Goal: Task Accomplishment & Management: Manage account settings

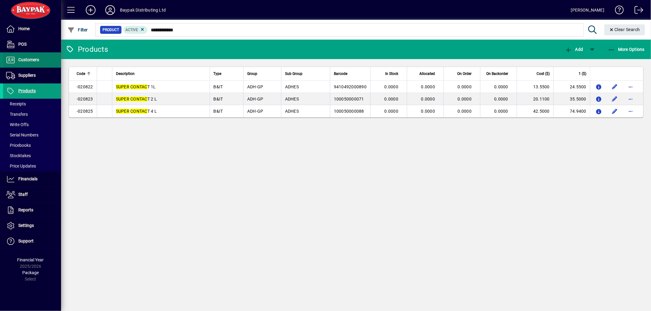
click at [19, 57] on span "Customers" at bounding box center [28, 59] width 21 height 5
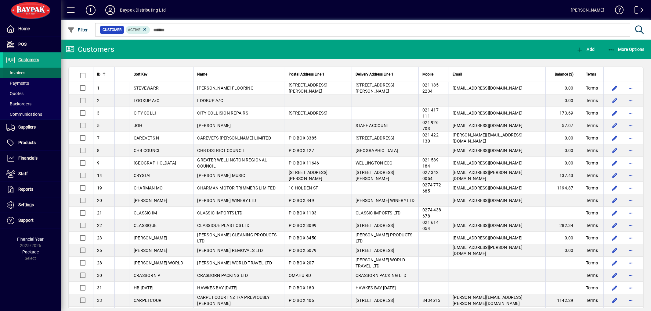
click at [21, 72] on span "Invoices" at bounding box center [15, 72] width 19 height 5
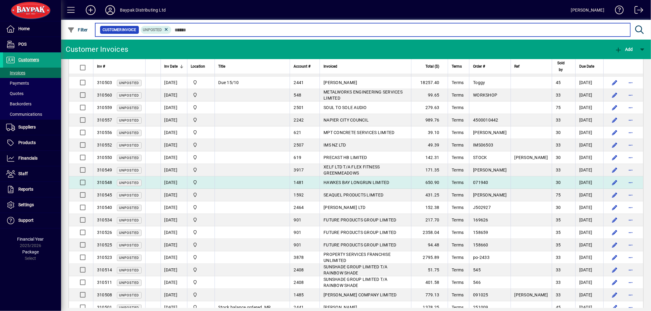
scroll to position [69, 0]
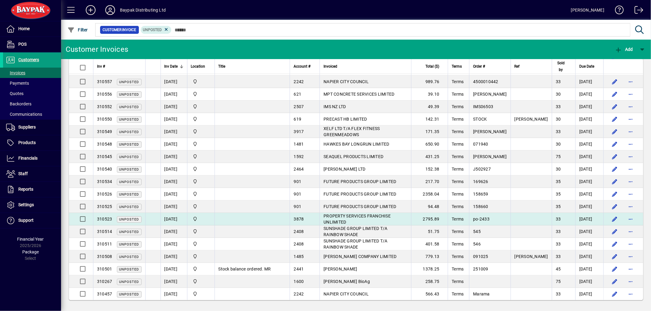
click at [378, 216] on span "PROPERTY SERVICES FRANCHISE UNLIMITED" at bounding box center [356, 219] width 67 height 11
click at [378, 216] on div "Customer Invoices Add Inv # Inv Date Location Title Account # Invoiced Total ($…" at bounding box center [356, 176] width 590 height 272
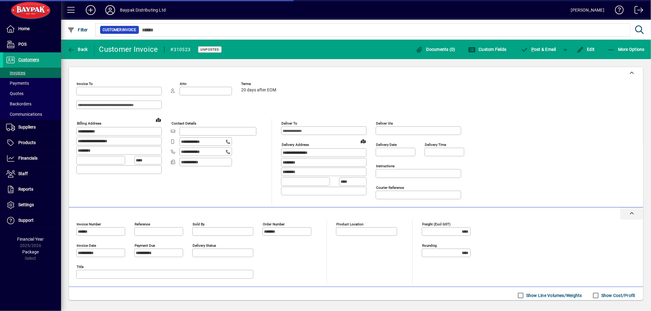
type input "**********"
